Goal: Task Accomplishment & Management: Use online tool/utility

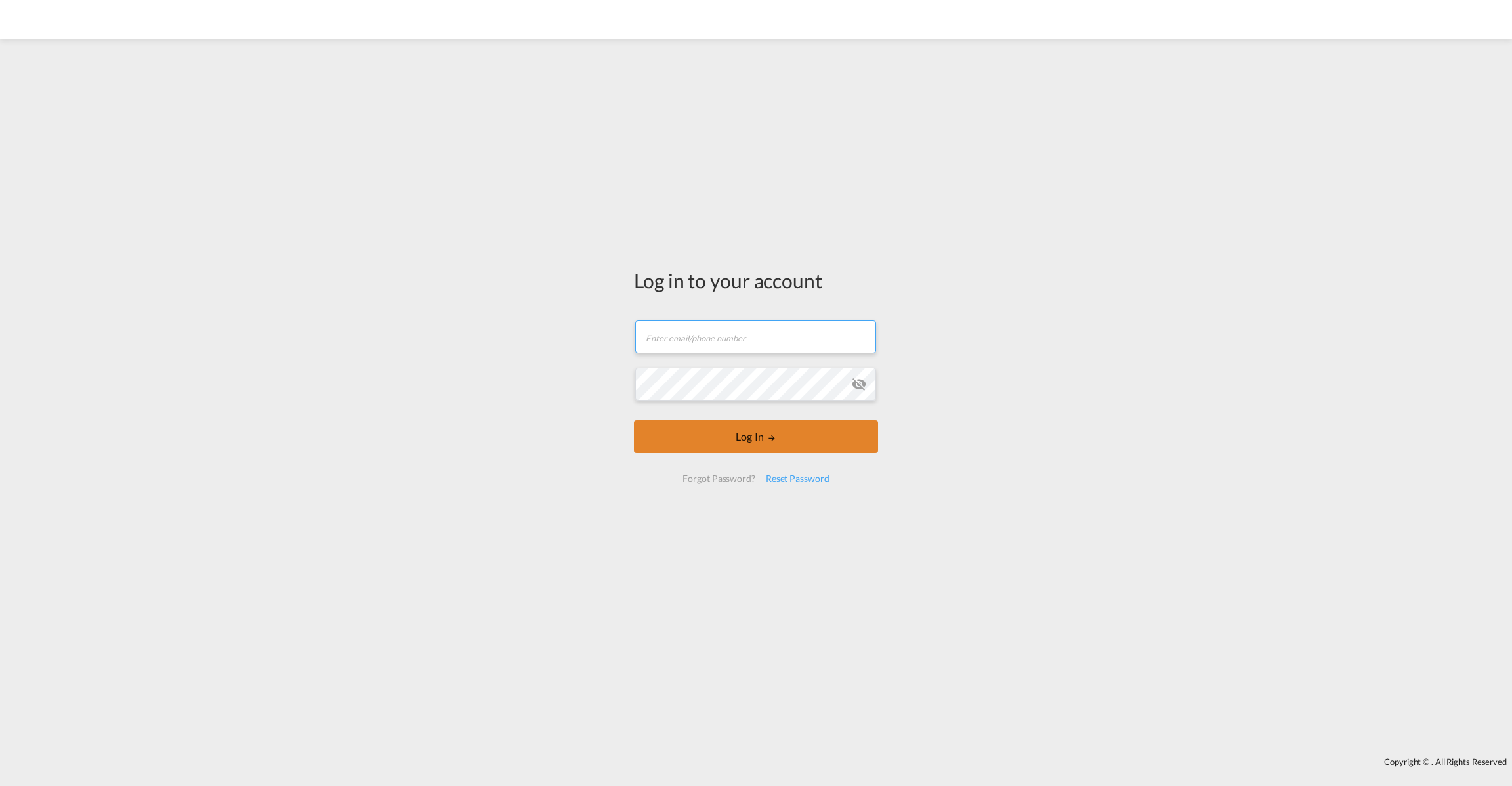
type input "[EMAIL_ADDRESS][DOMAIN_NAME]"
click at [749, 443] on button "Log In" at bounding box center [756, 436] width 244 height 33
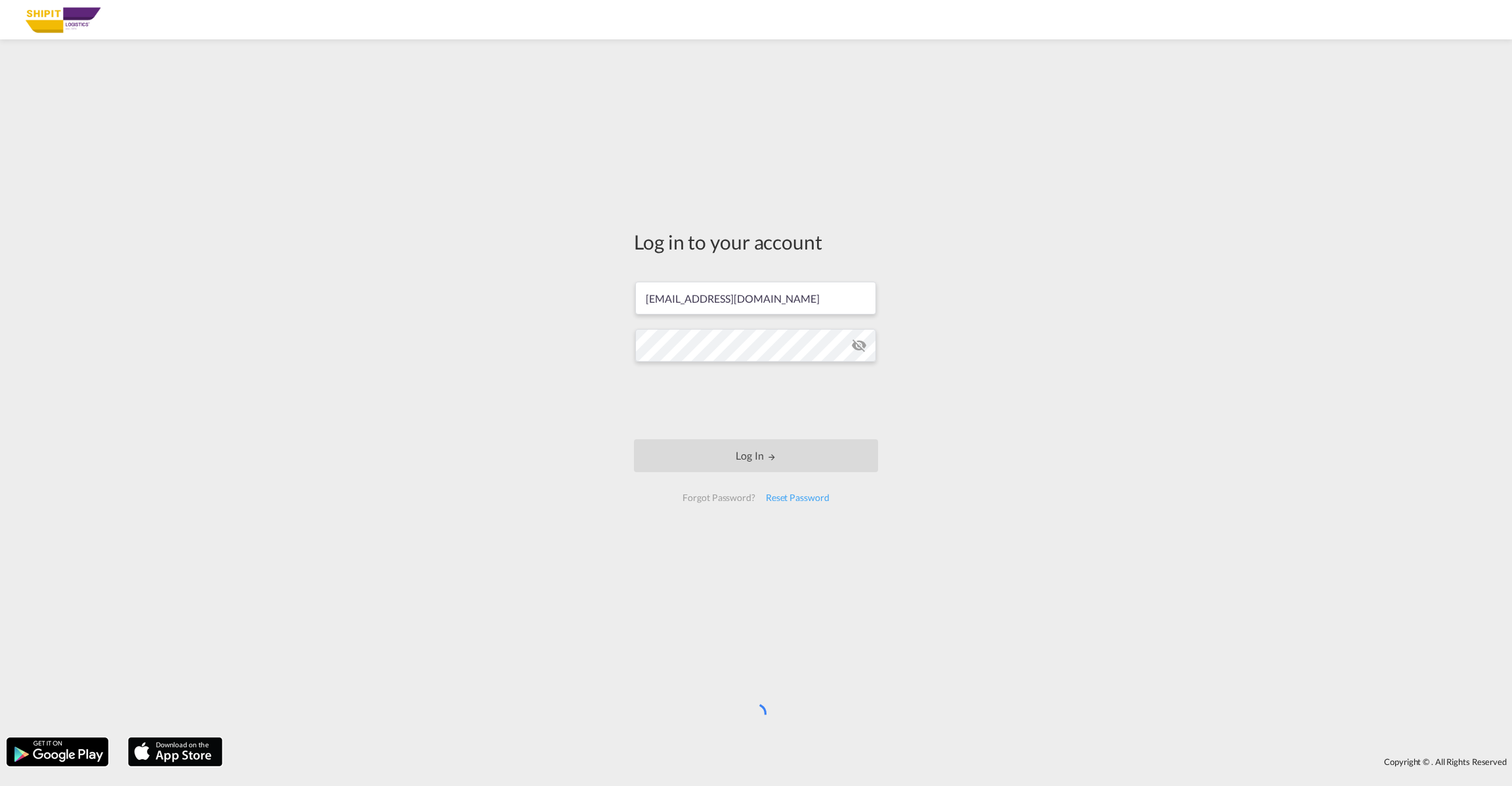
click at [866, 347] on md-input-container at bounding box center [755, 346] width 241 height 36
click at [855, 349] on md-icon "icon-eye-off" at bounding box center [859, 345] width 16 height 16
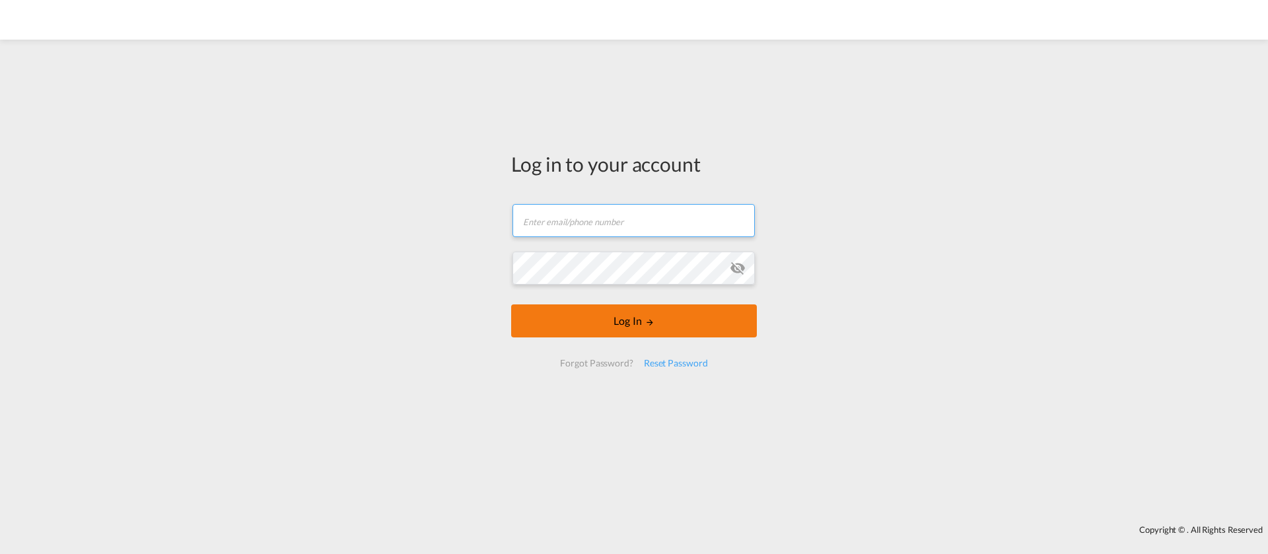
type input "[EMAIL_ADDRESS][DOMAIN_NAME]"
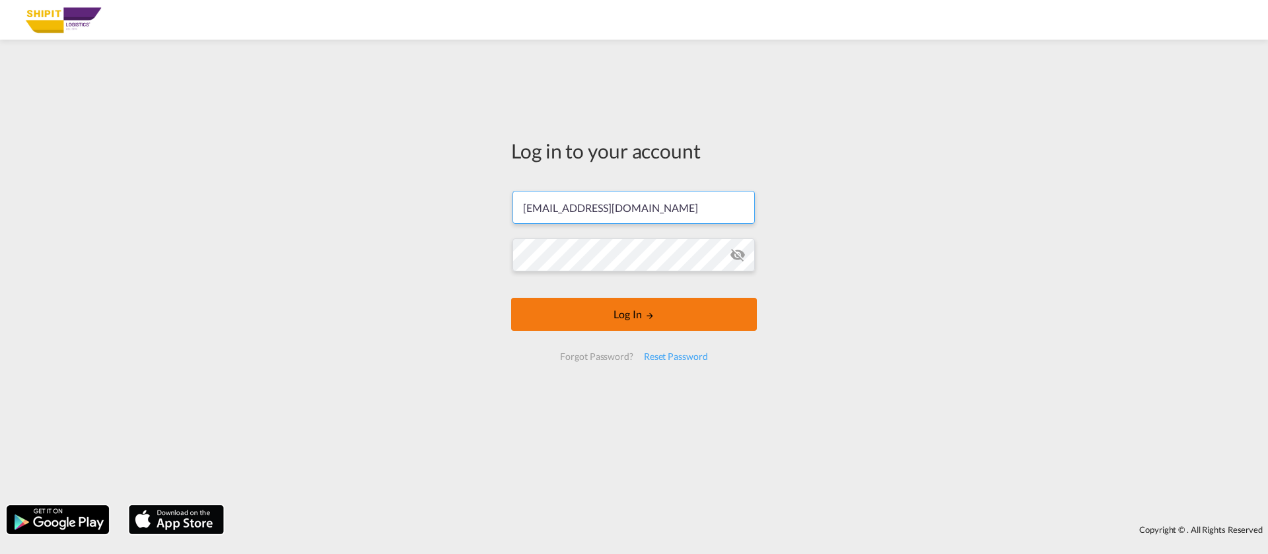
click at [637, 328] on button "Log In" at bounding box center [634, 314] width 246 height 33
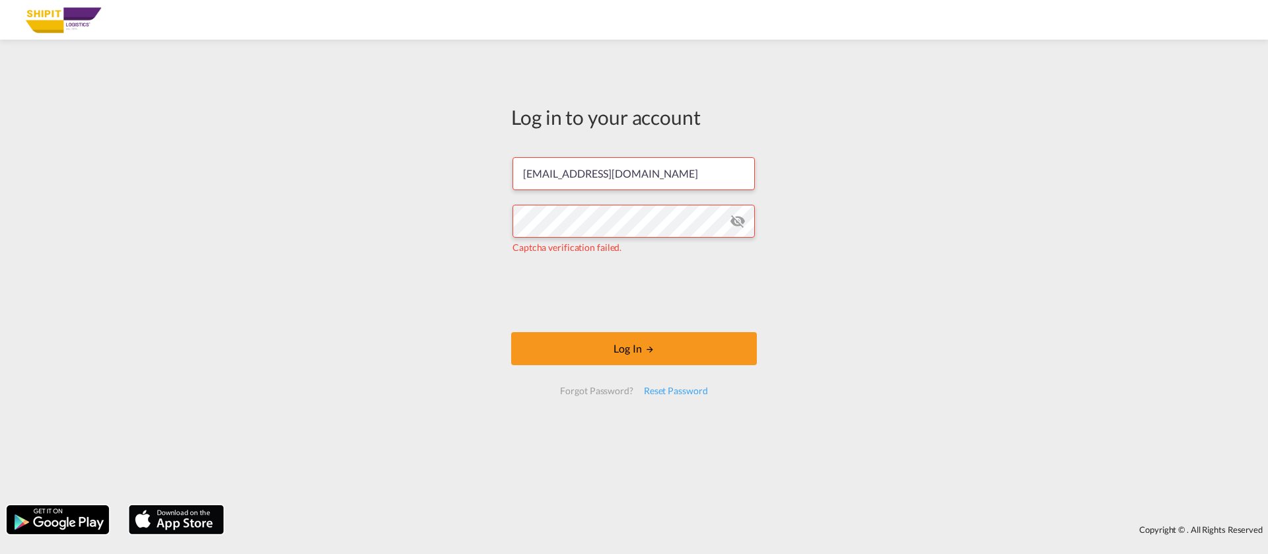
click at [739, 222] on md-icon "icon-eye-off" at bounding box center [738, 221] width 16 height 16
click at [627, 349] on button "Log In" at bounding box center [634, 348] width 246 height 33
